Goal: Transaction & Acquisition: Purchase product/service

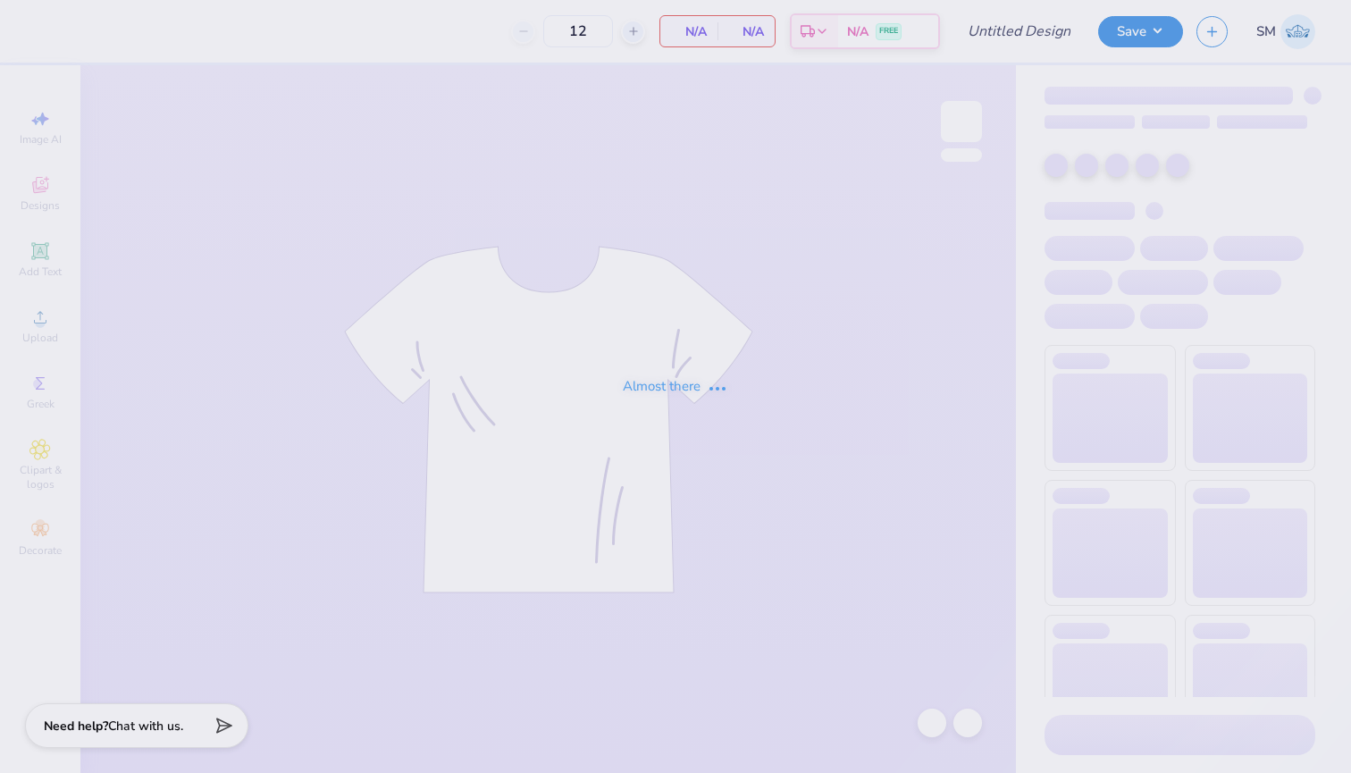
type input "70"
type input "adpi family wknd"
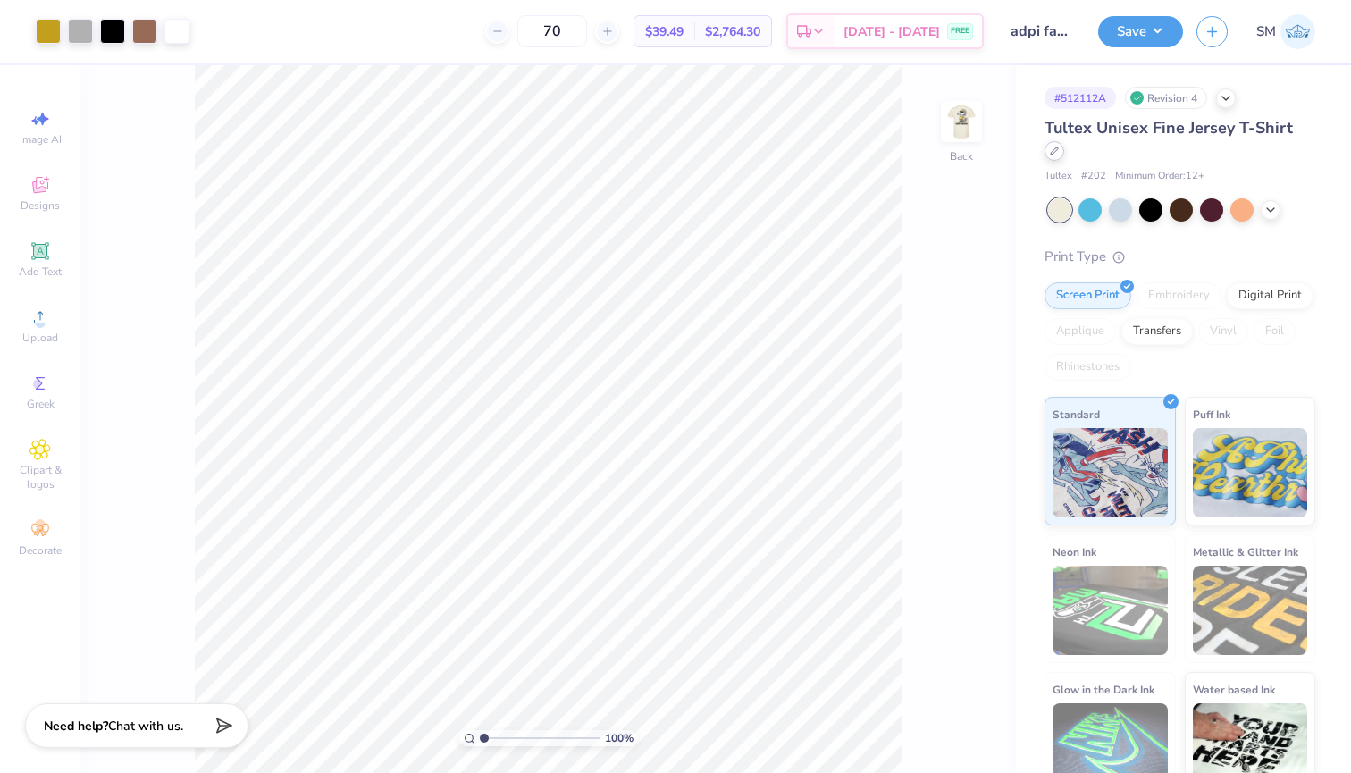
click at [1295, 128] on div "Tultex Unisex Fine Jersey T-Shirt" at bounding box center [1180, 140] width 271 height 48
click at [1064, 141] on div at bounding box center [1055, 151] width 20 height 20
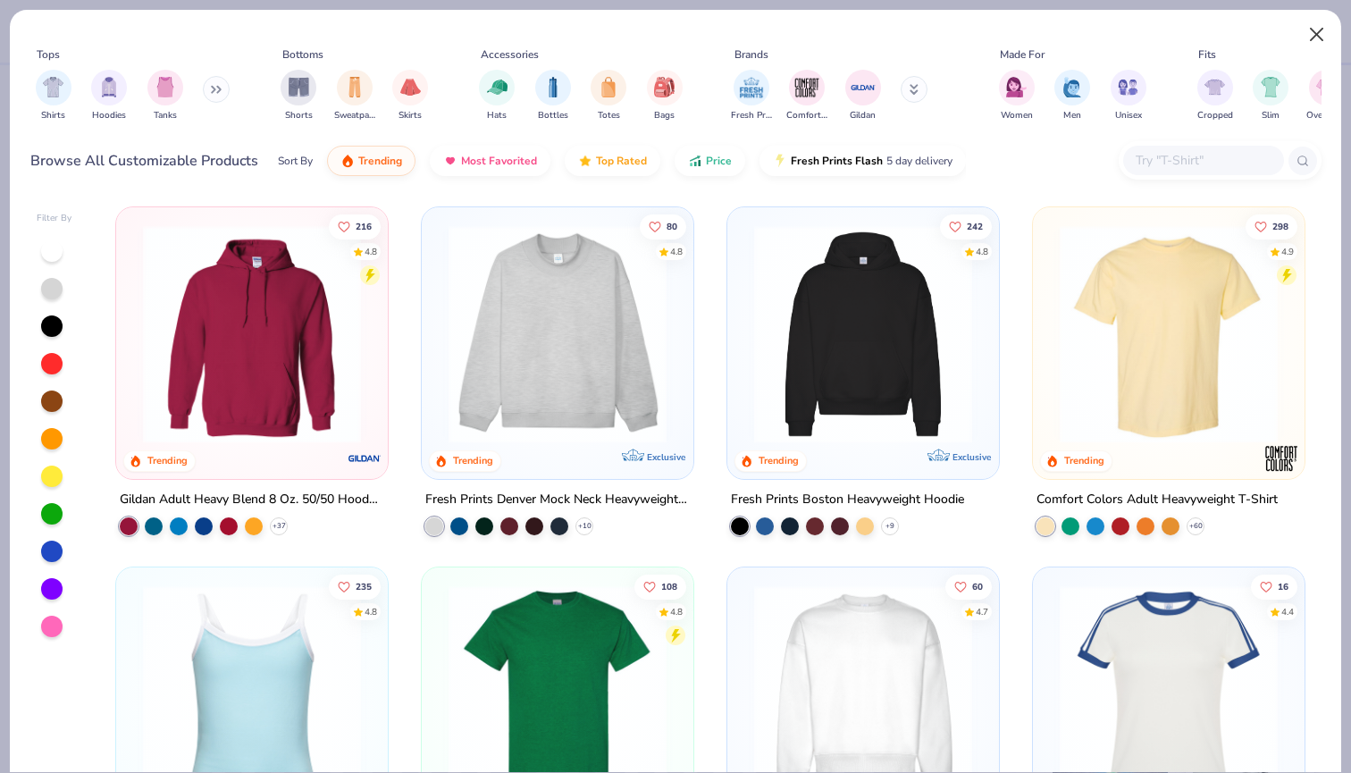
click at [1319, 30] on button "Close" at bounding box center [1317, 35] width 34 height 34
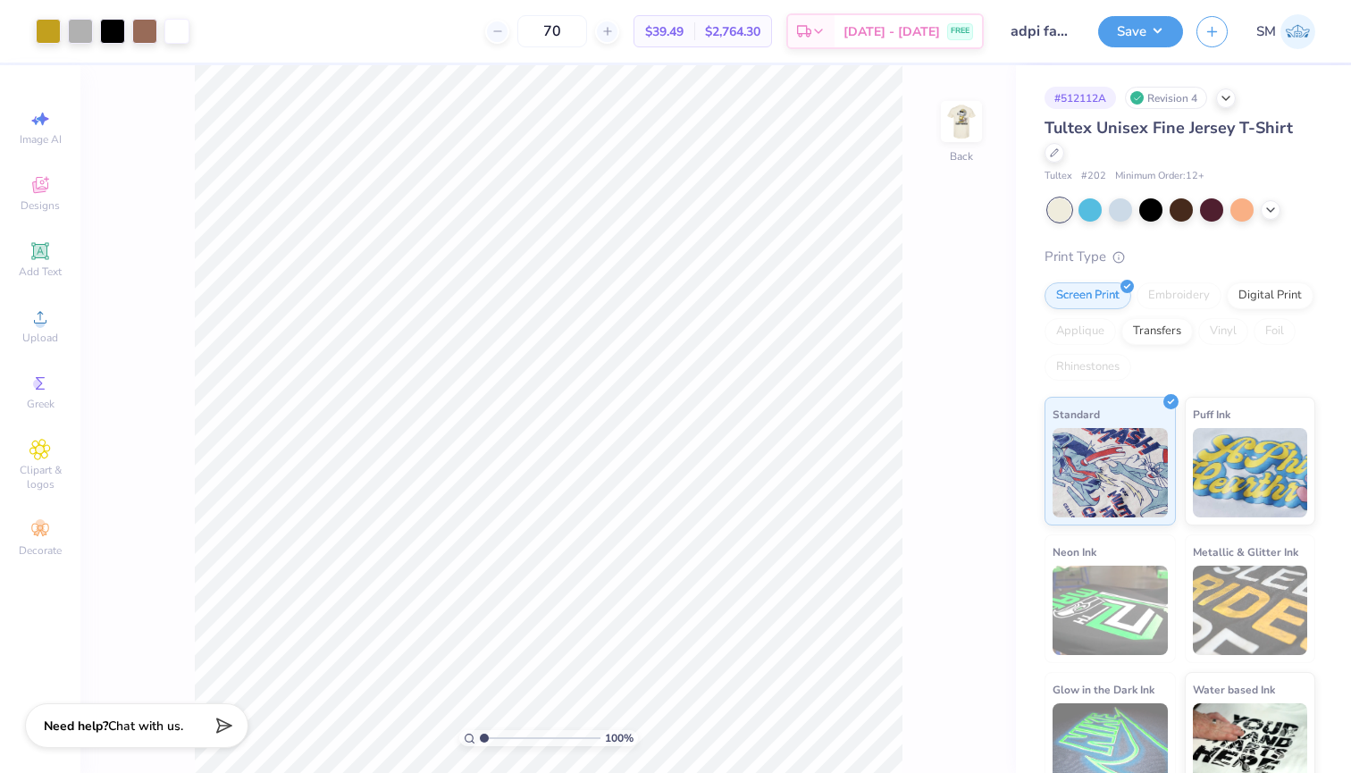
click at [1242, 129] on span "Tultex Unisex Fine Jersey T-Shirt" at bounding box center [1169, 127] width 248 height 21
click at [1264, 201] on icon at bounding box center [1271, 208] width 14 height 14
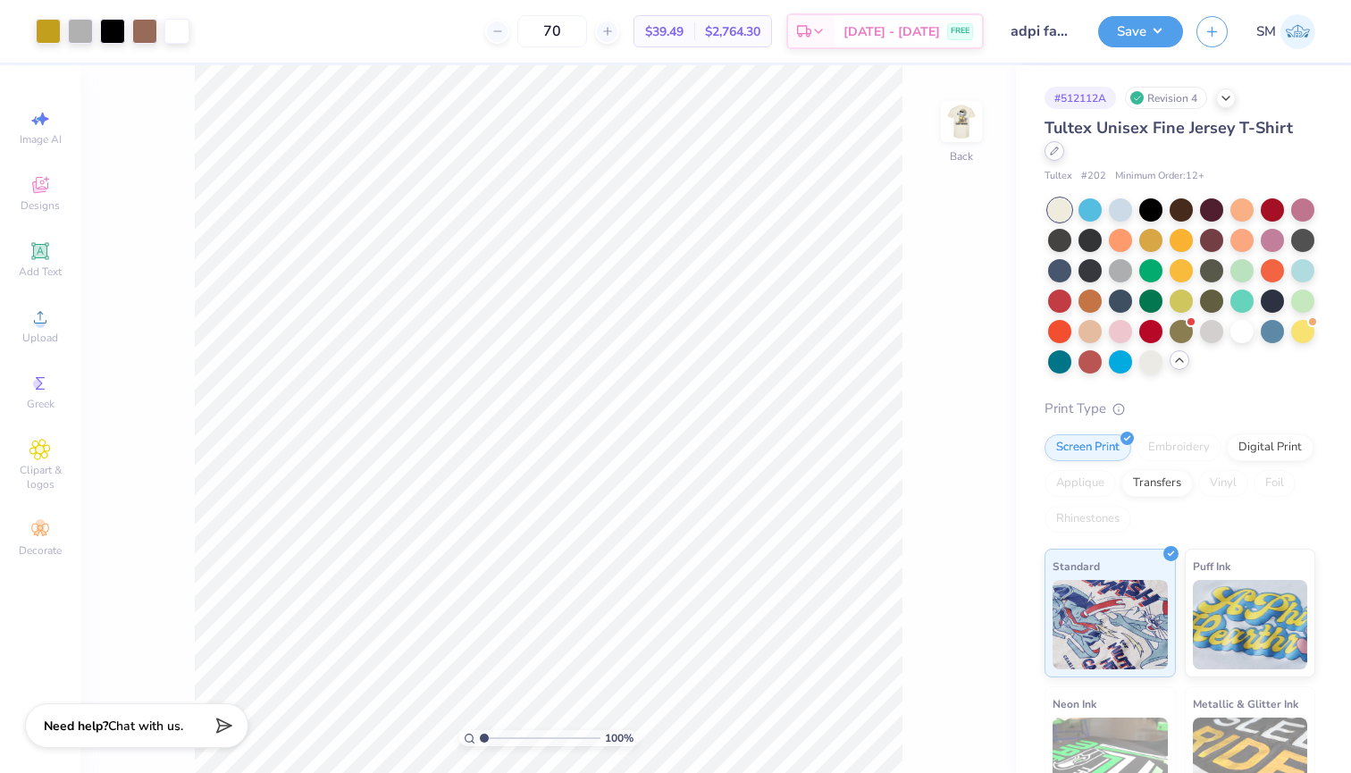
click at [1059, 147] on icon at bounding box center [1054, 151] width 9 height 9
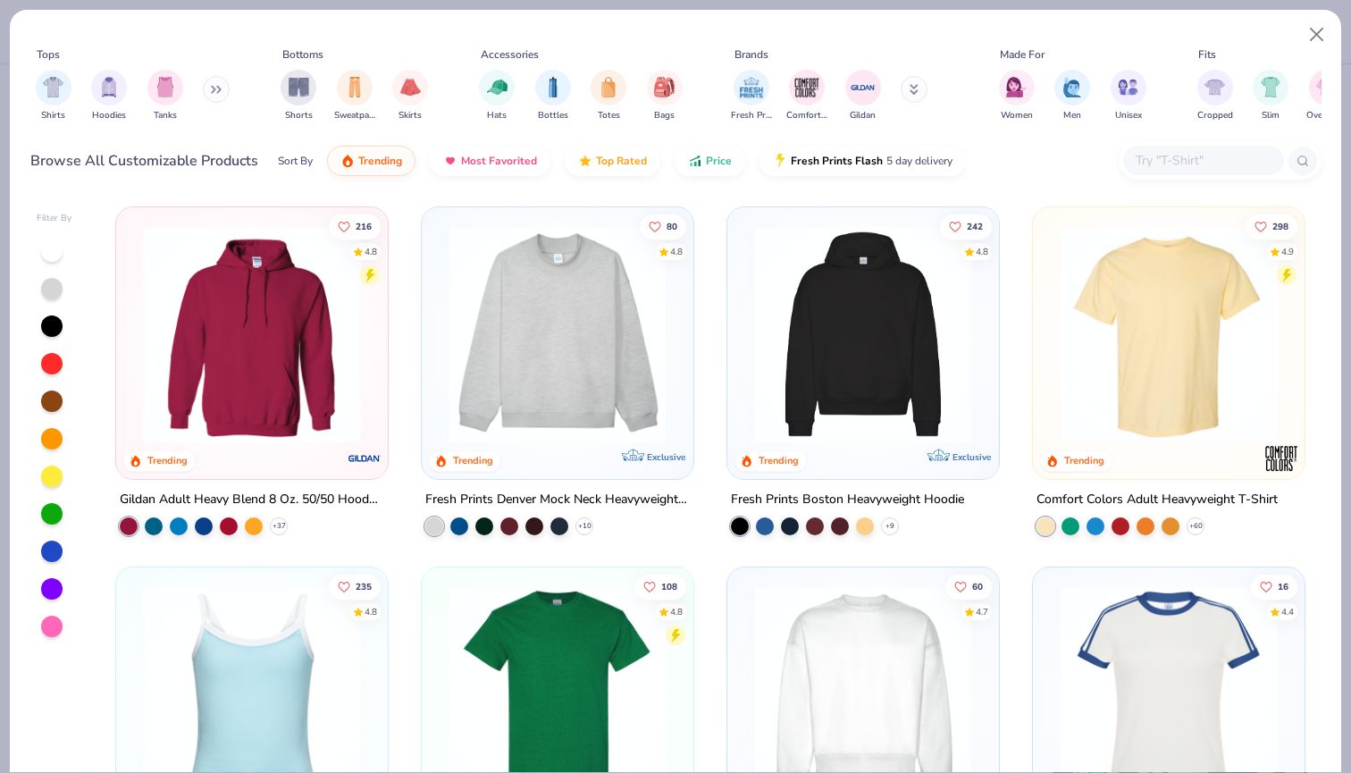
click at [1161, 147] on div at bounding box center [1203, 160] width 161 height 29
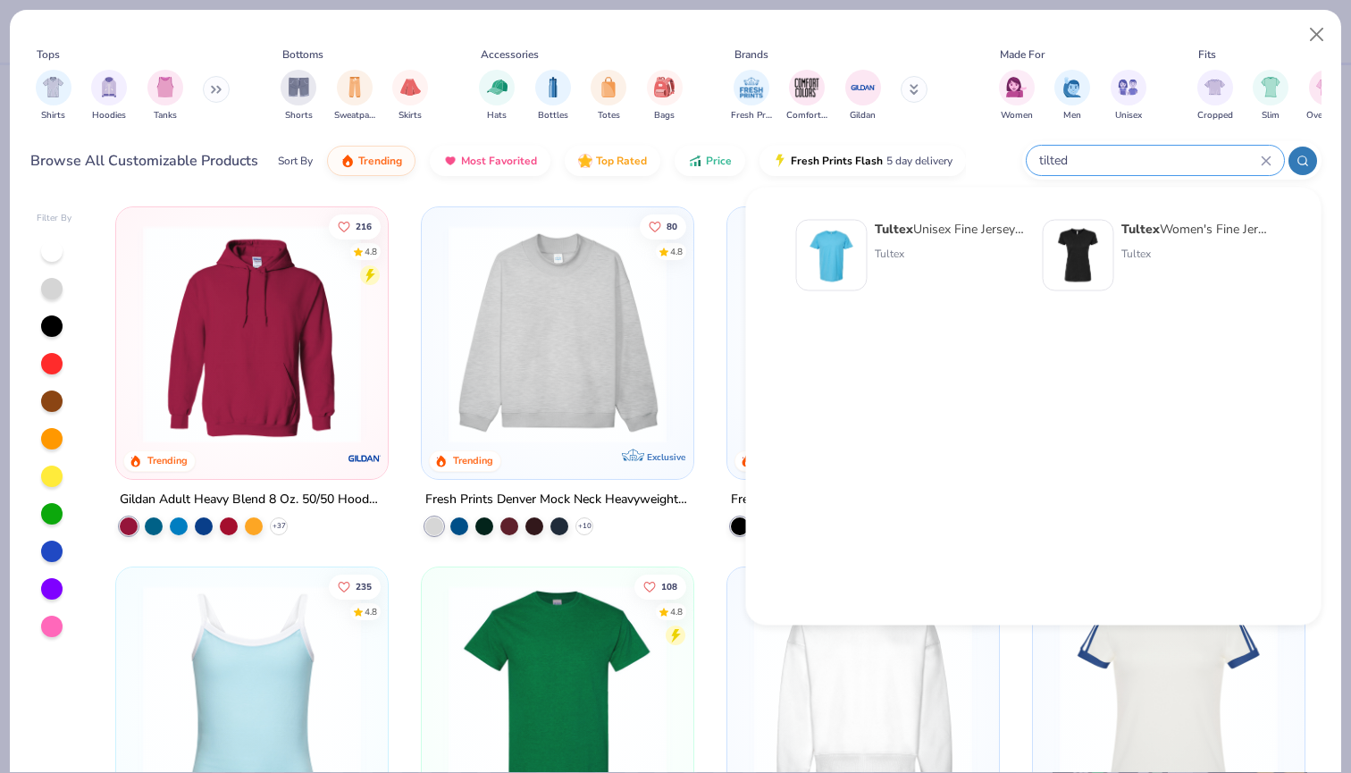
type input "tilted"
click at [920, 222] on div "Tultex Unisex Fine Jersey T-Shirt" at bounding box center [950, 229] width 150 height 19
